Goal: Check status: Check status

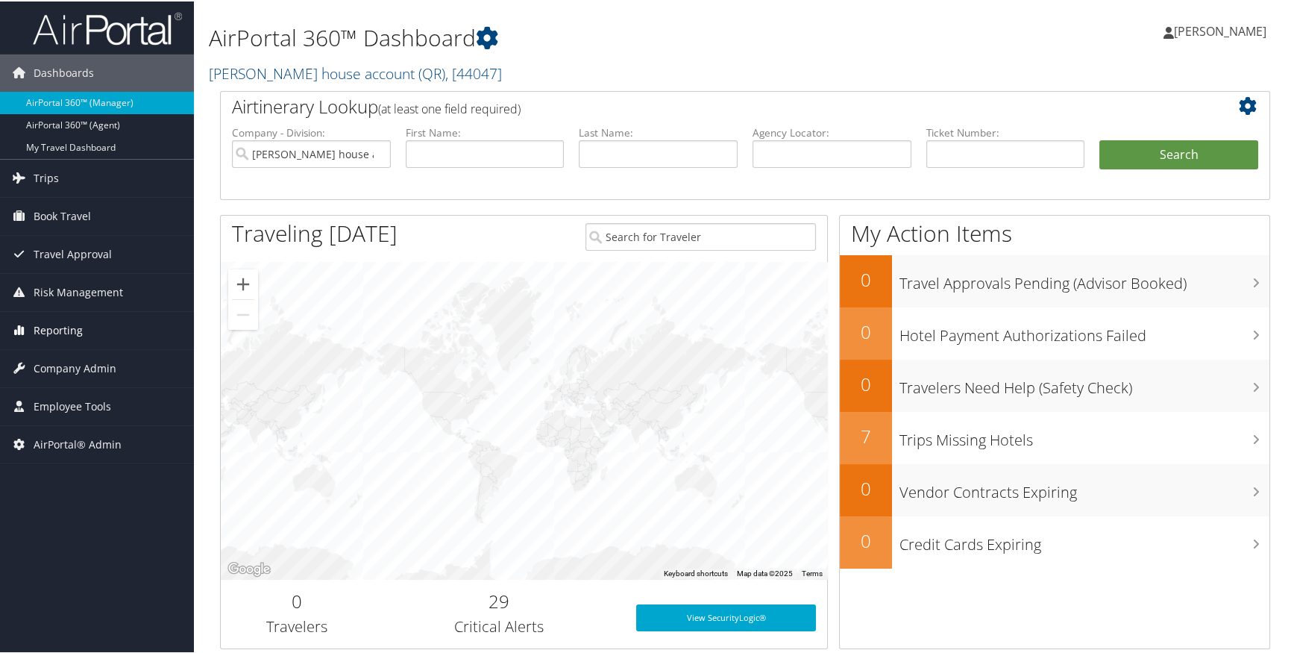
click at [71, 335] on span "Reporting" at bounding box center [58, 328] width 49 height 37
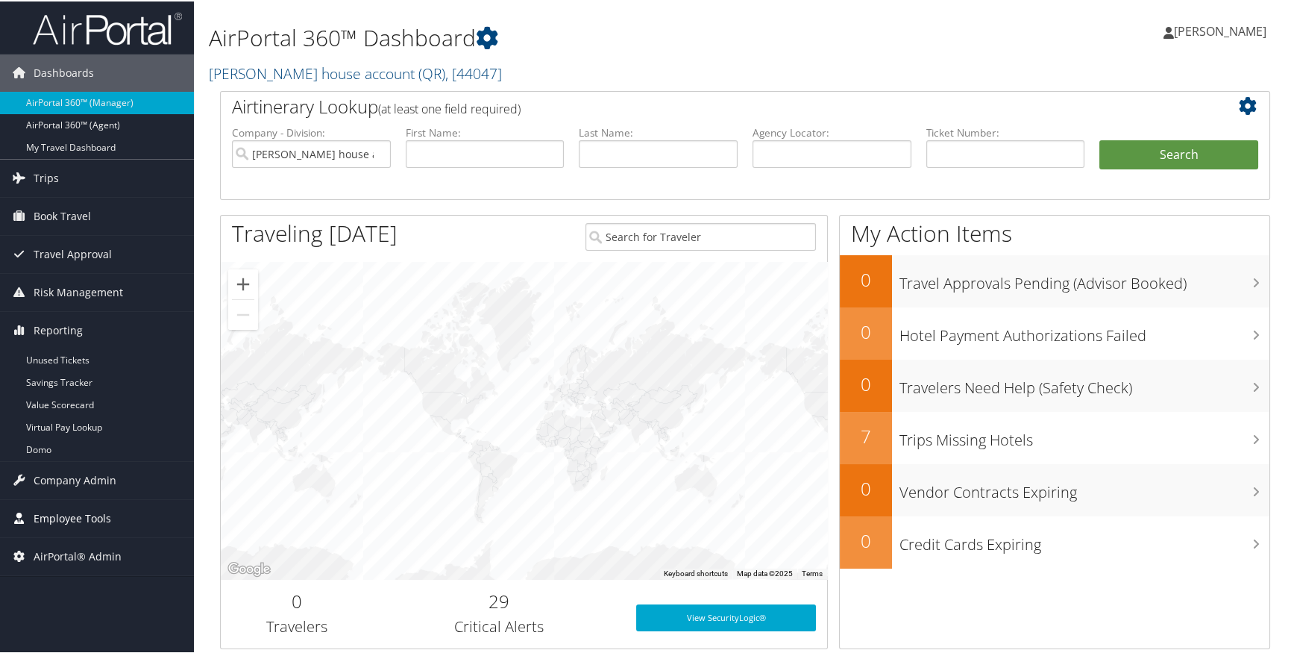
click at [88, 514] on span "Employee Tools" at bounding box center [73, 516] width 78 height 37
click at [62, 638] on link "Carrier Contracts" at bounding box center [97, 636] width 194 height 22
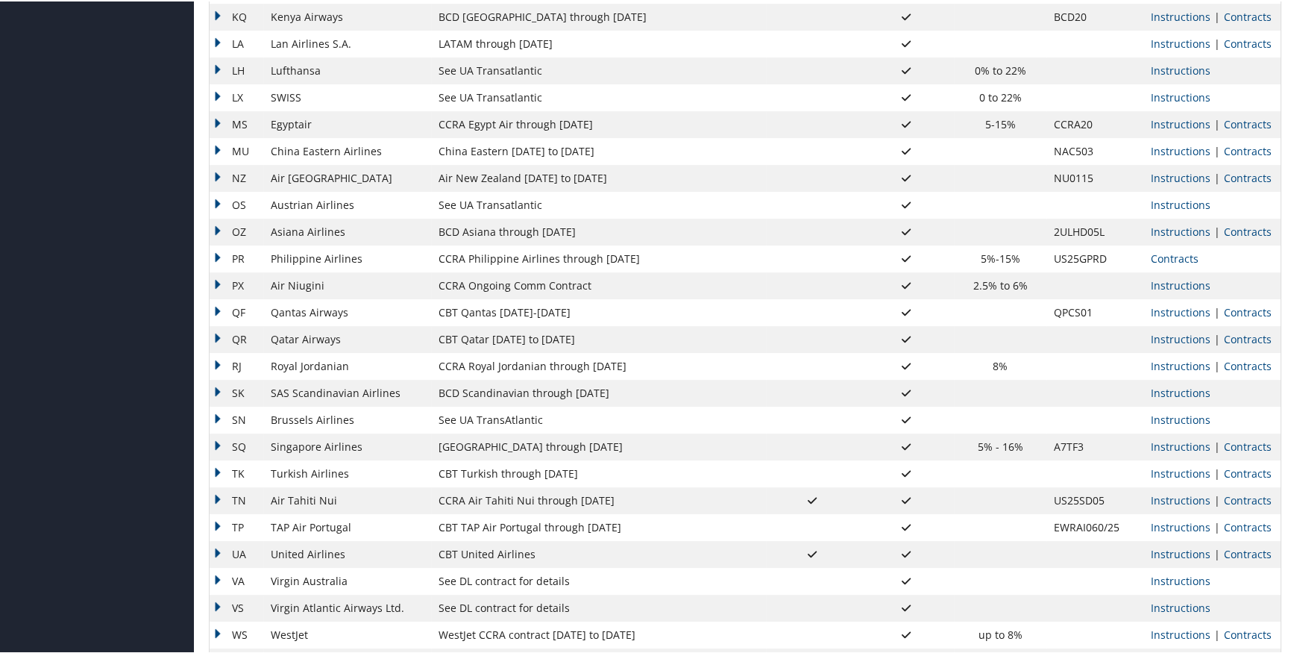
scroll to position [1013, 0]
click at [1269, 550] on td "Instructions | Contracts" at bounding box center [1212, 555] width 138 height 27
click at [1241, 550] on link "Contracts" at bounding box center [1247, 555] width 48 height 14
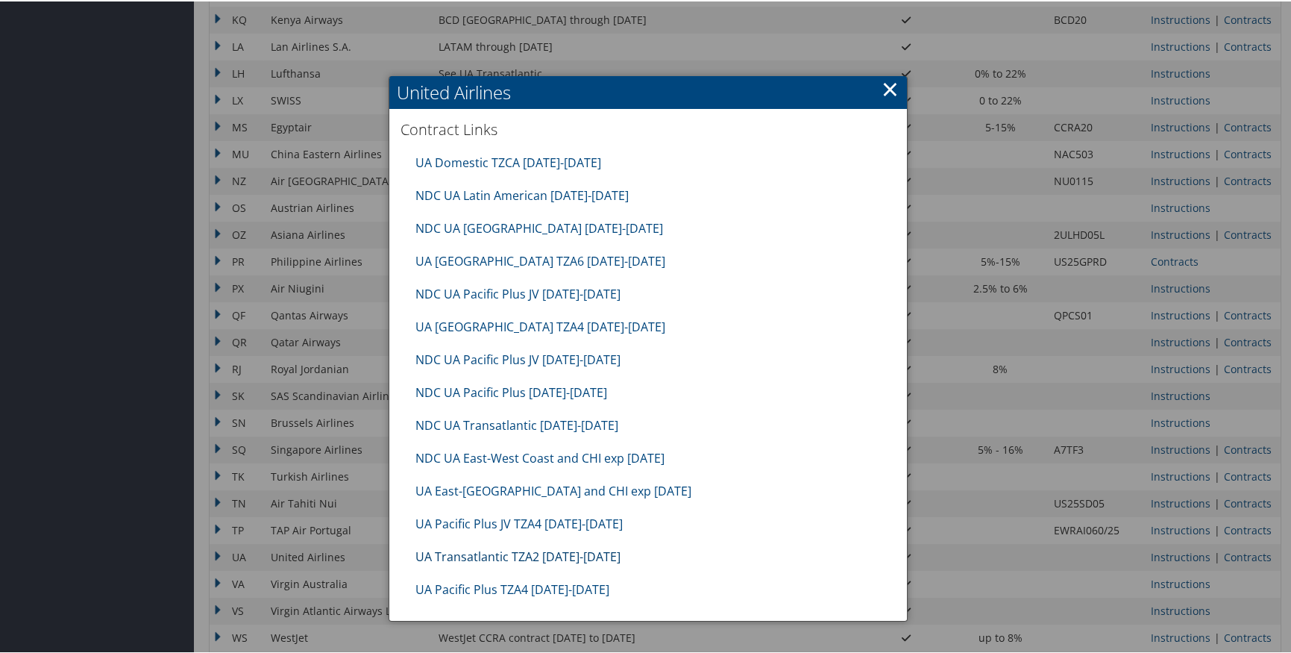
click at [568, 550] on link "UA Transatlantic TZA2 10.01.25-1.31.26" at bounding box center [517, 555] width 205 height 16
click at [883, 89] on link "×" at bounding box center [889, 87] width 17 height 30
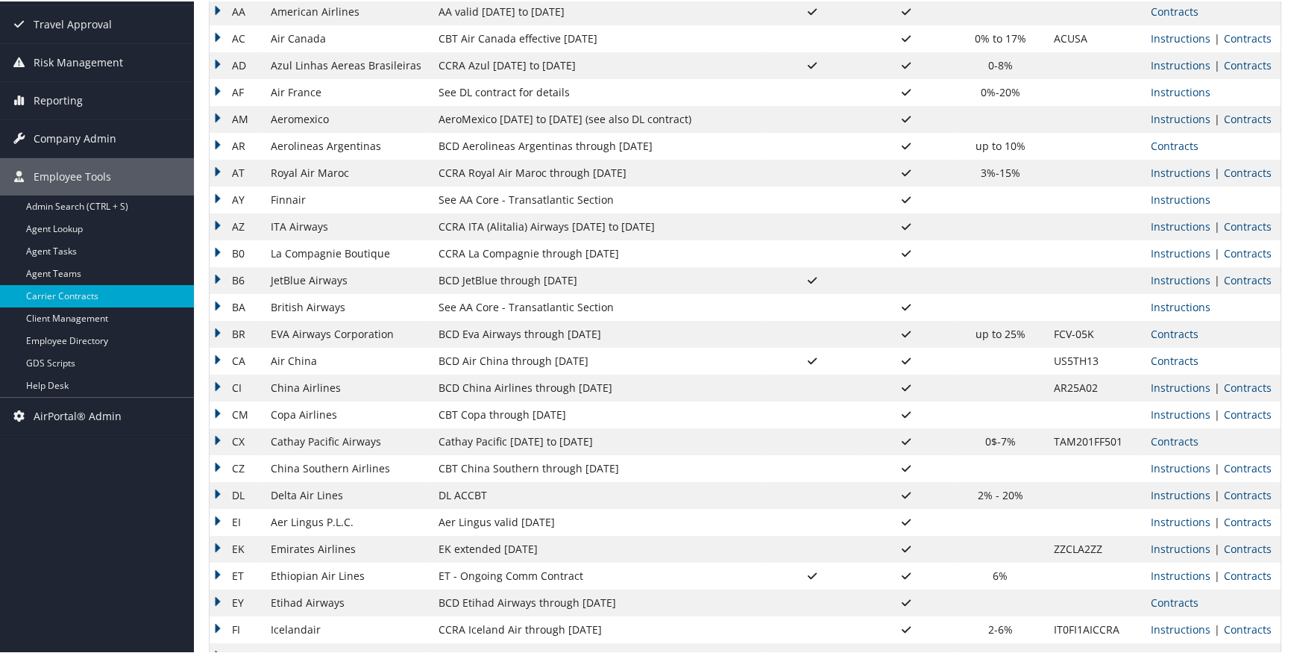
scroll to position [0, 0]
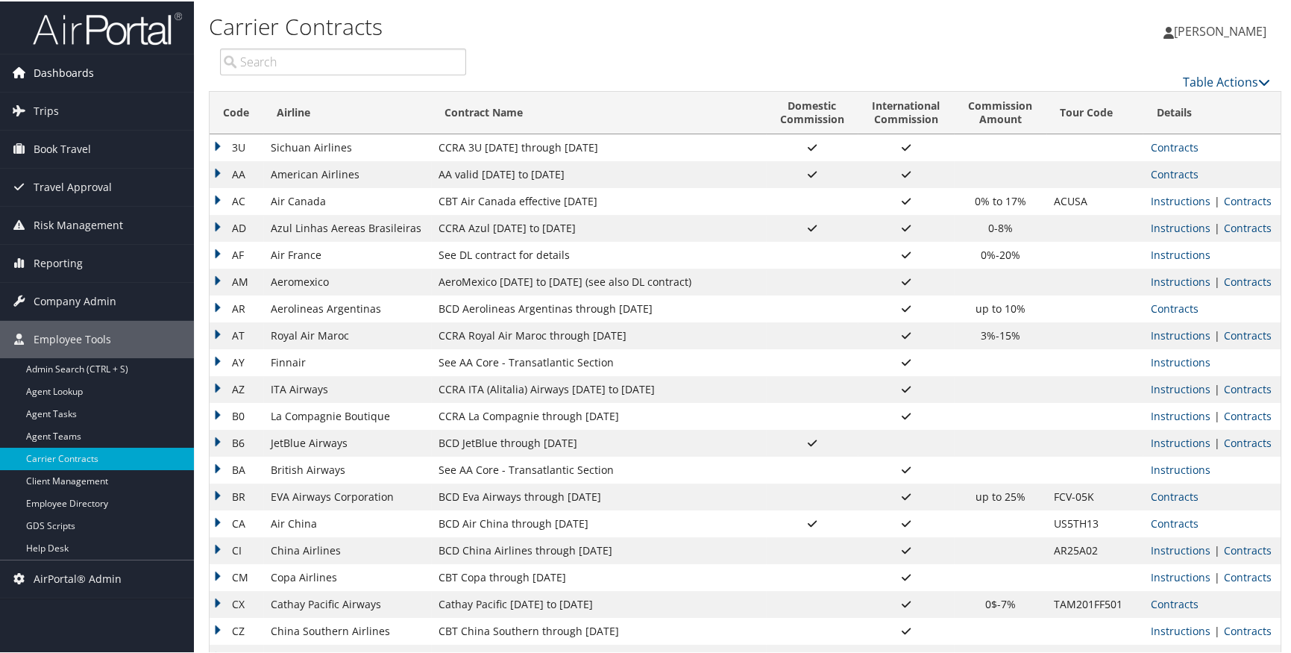
click at [122, 76] on link "Dashboards" at bounding box center [97, 71] width 194 height 37
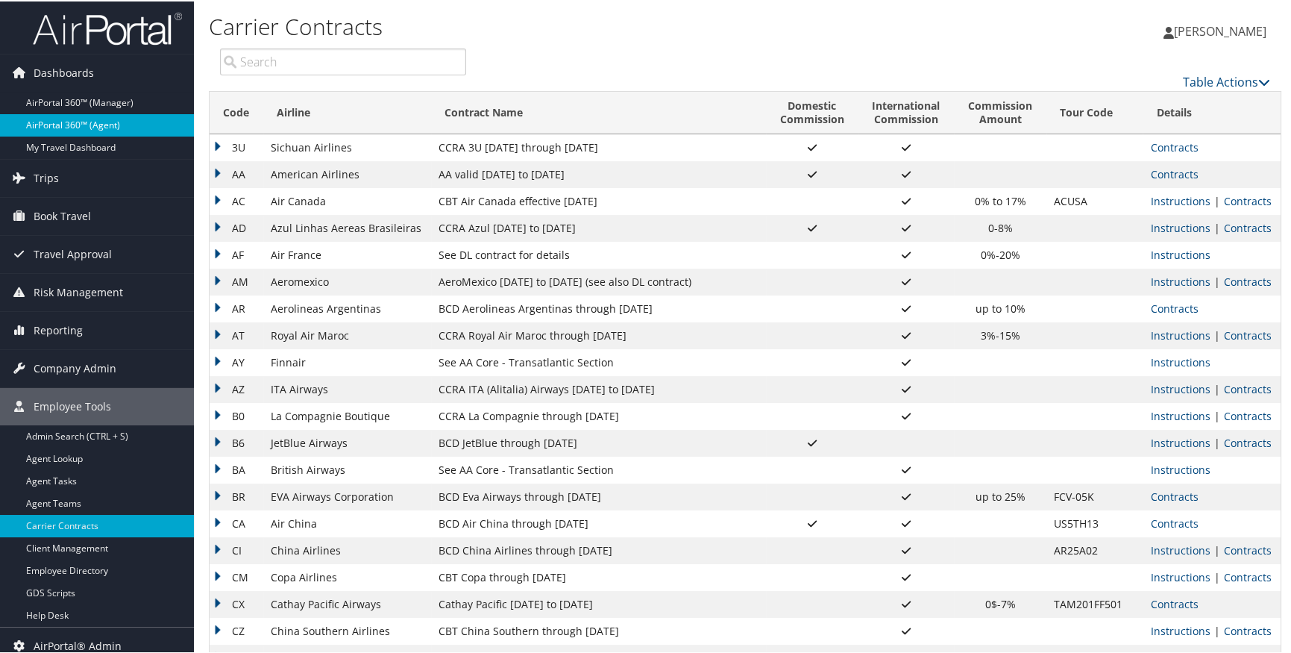
click at [113, 113] on link "AirPortal 360™ (Agent)" at bounding box center [97, 124] width 194 height 22
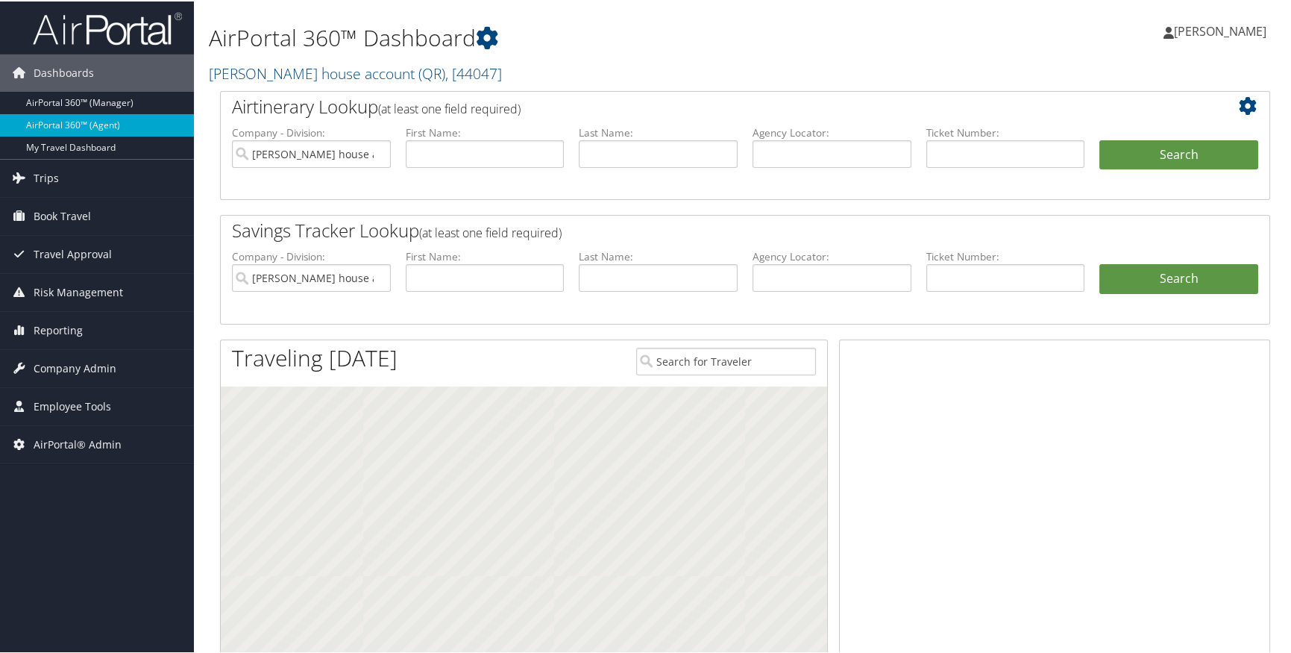
click at [119, 145] on link "My Travel Dashboard" at bounding box center [97, 146] width 194 height 22
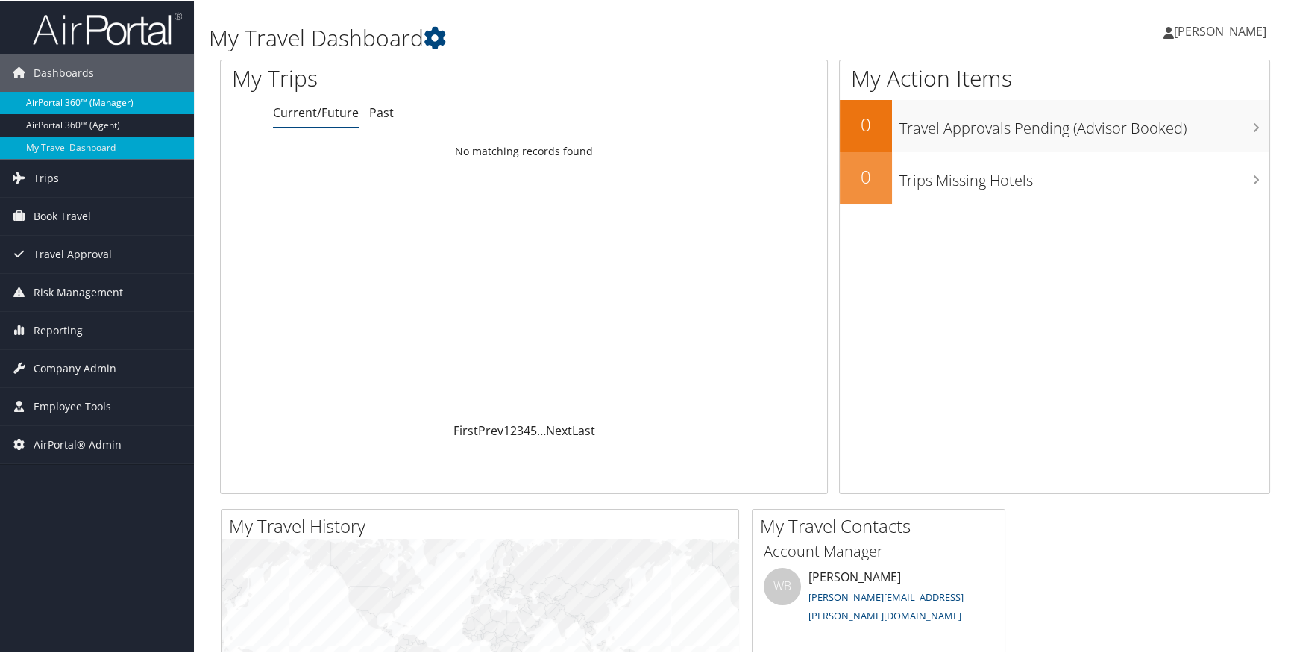
click at [137, 96] on link "AirPortal 360™ (Manager)" at bounding box center [97, 101] width 194 height 22
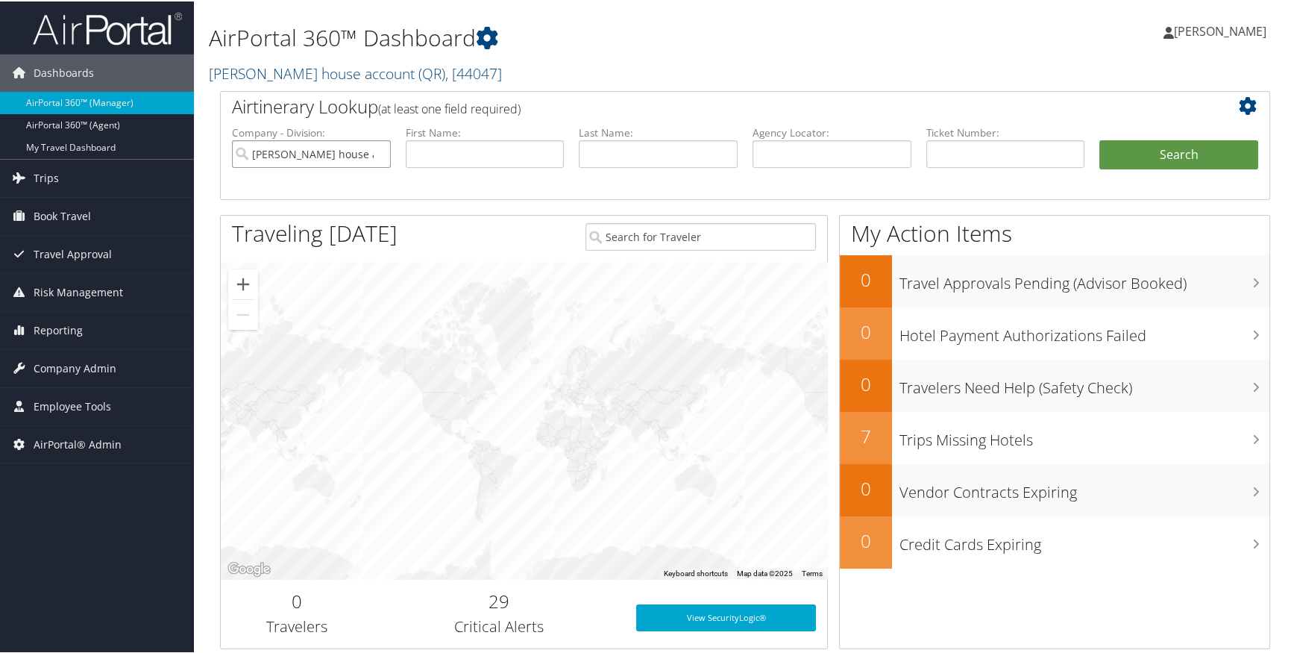
click at [374, 150] on input "[PERSON_NAME] house account" at bounding box center [311, 153] width 159 height 28
click at [878, 156] on input "text" at bounding box center [831, 153] width 159 height 28
paste input "OYNCRM"
type input "OYNCRM"
click at [1176, 142] on button "Search" at bounding box center [1178, 154] width 159 height 30
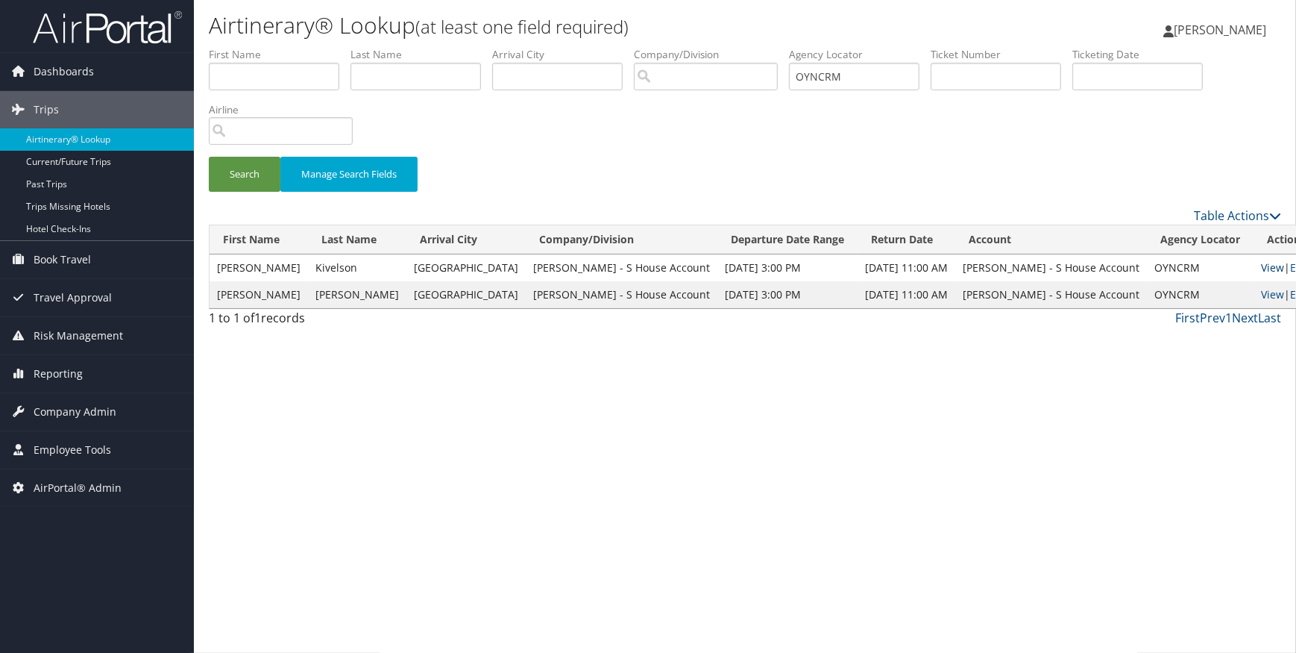
click at [1261, 267] on link "View" at bounding box center [1272, 267] width 23 height 14
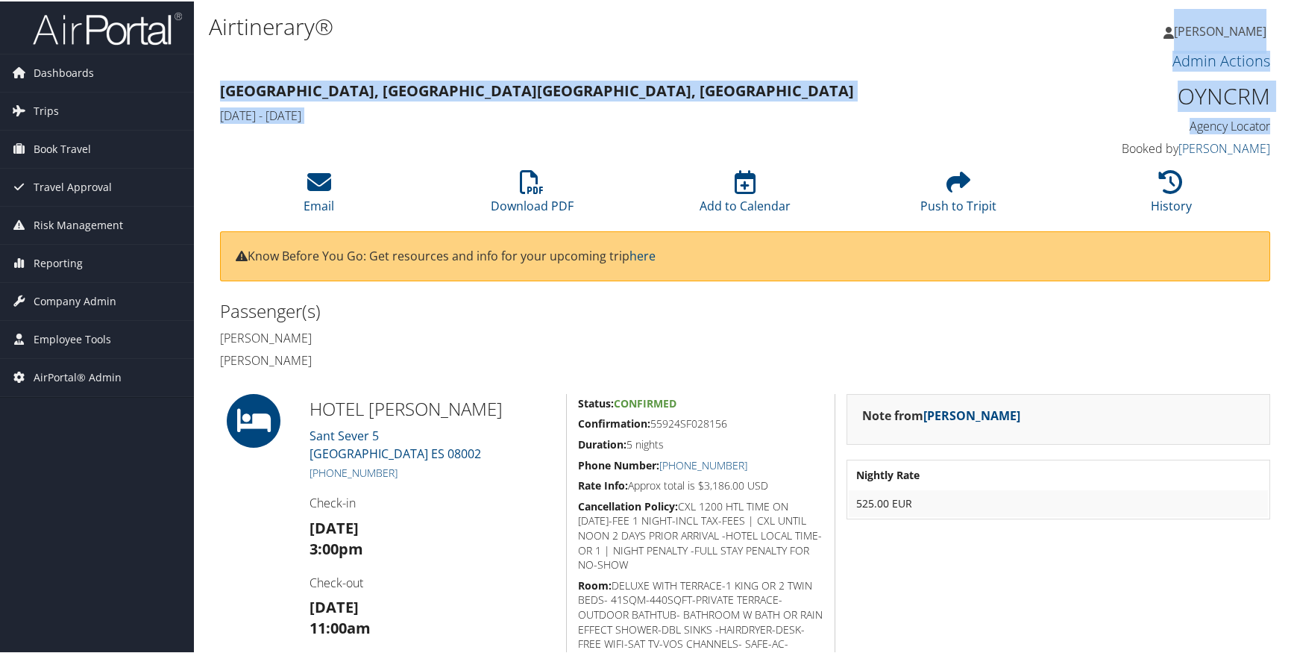
drag, startPoint x: 1289, startPoint y: 51, endPoint x: 1298, endPoint y: 116, distance: 65.4
click at [1290, 116] on html "Menu Dashboards ► AirPortal 360™ (Manager) AirPortal 360™ (Agent) My Travel Das…" at bounding box center [648, 326] width 1296 height 653
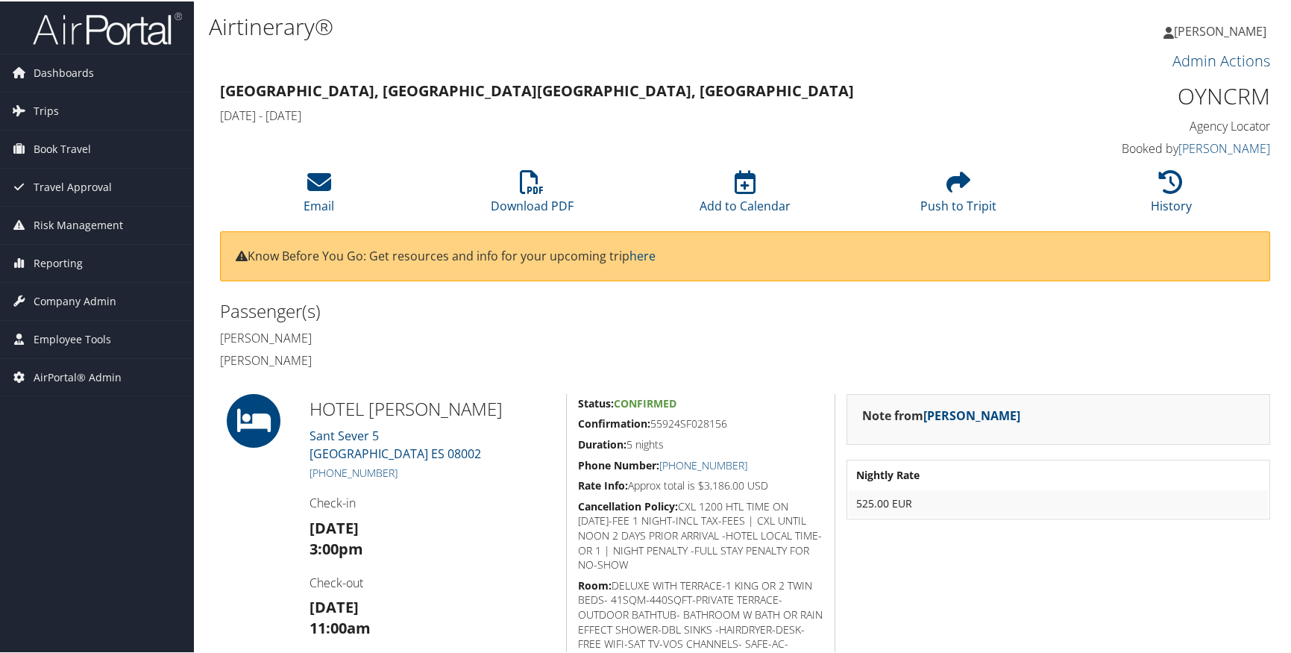
click at [1049, 31] on div "Rachel Matzek Rachel Matzek My Settings Travel Agency Contacts Log Consulting T…" at bounding box center [1080, 35] width 432 height 57
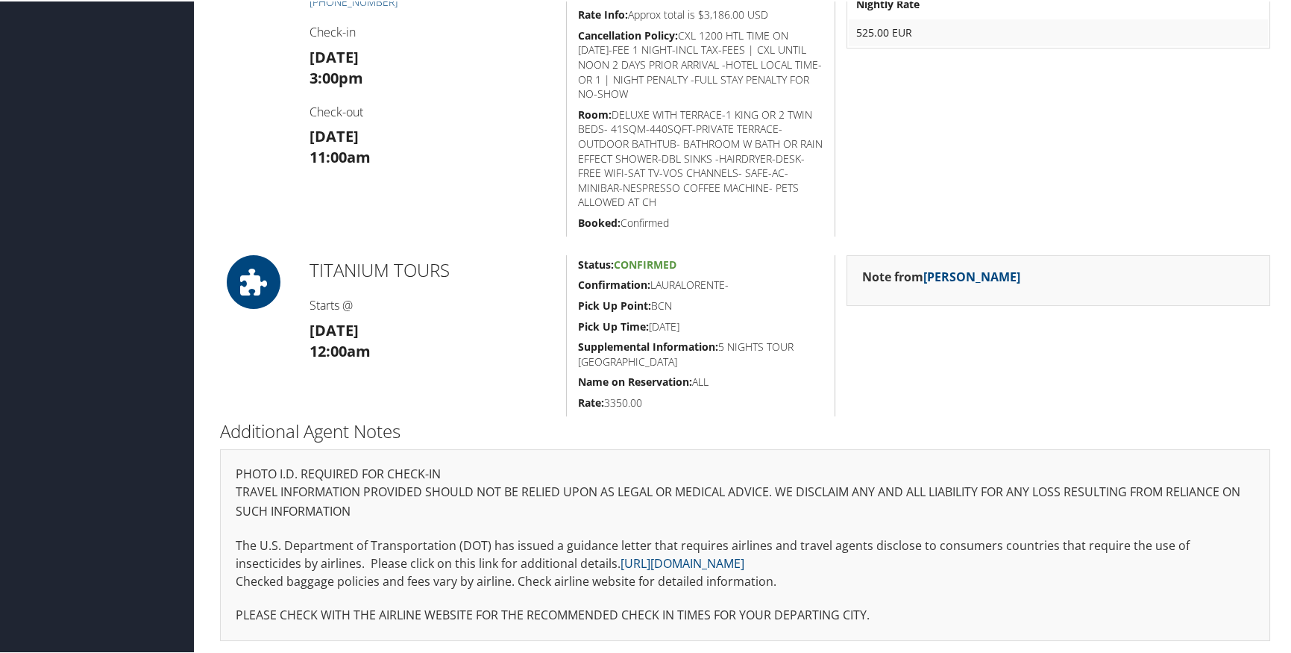
scroll to position [445, 0]
